Goal: Task Accomplishment & Management: Use online tool/utility

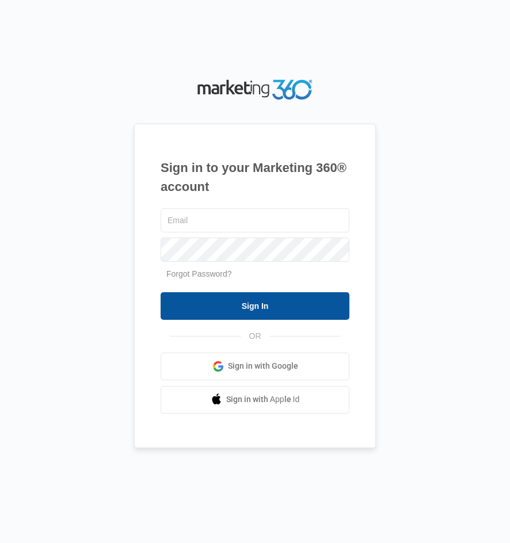
type input "[EMAIL_ADDRESS][DOMAIN_NAME]"
click at [226, 312] on input "Sign In" at bounding box center [255, 306] width 189 height 28
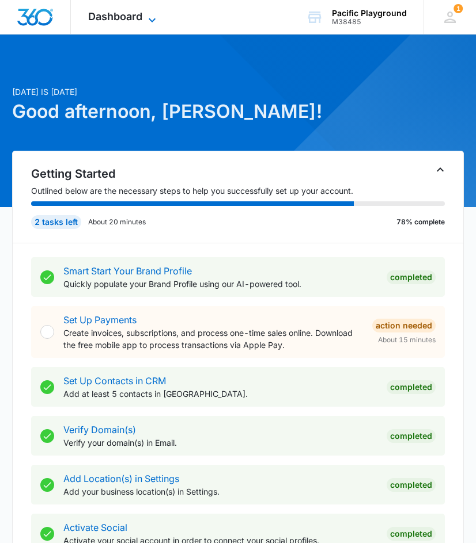
click at [109, 12] on span "Dashboard" at bounding box center [115, 16] width 54 height 12
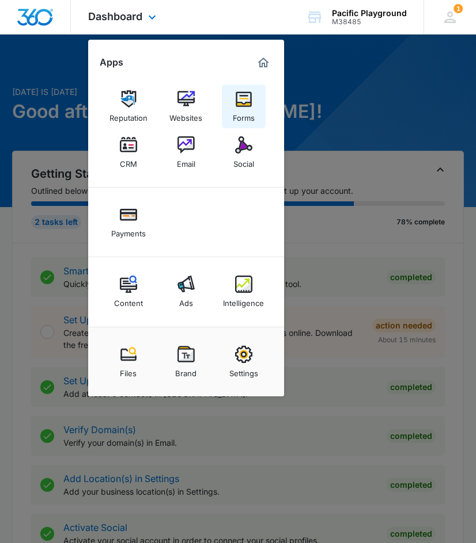
click at [235, 107] on img at bounding box center [243, 98] width 17 height 17
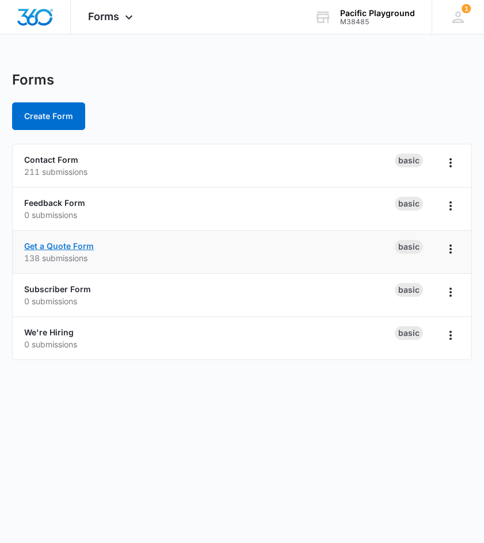
click at [43, 246] on link "Get a Quote Form" at bounding box center [59, 246] width 70 height 10
